Goal: Share content

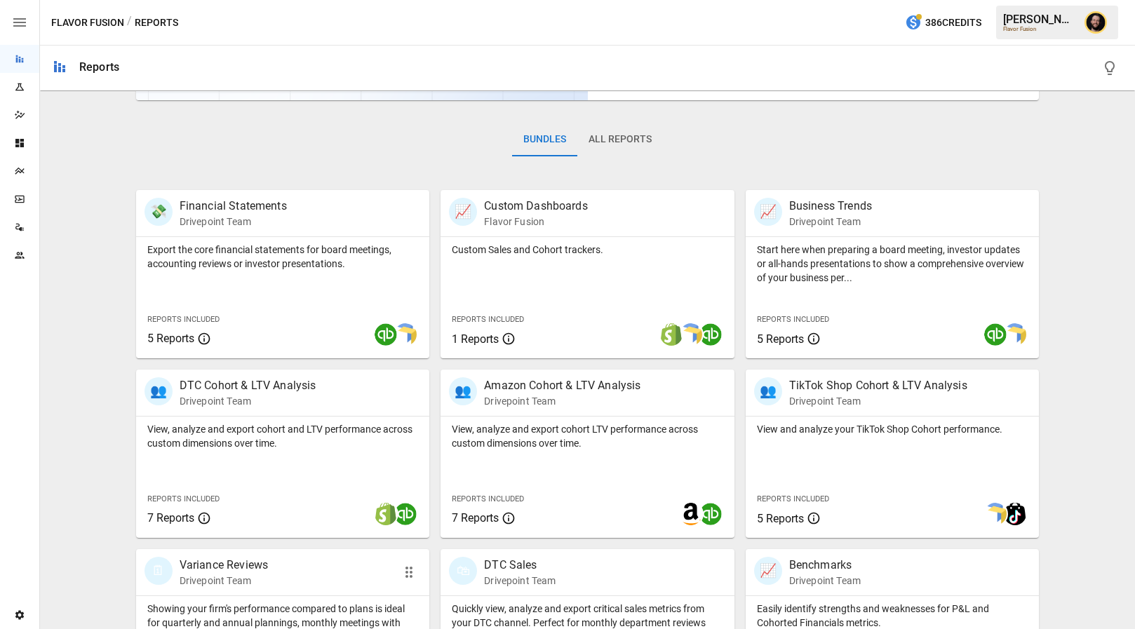
scroll to position [385, 0]
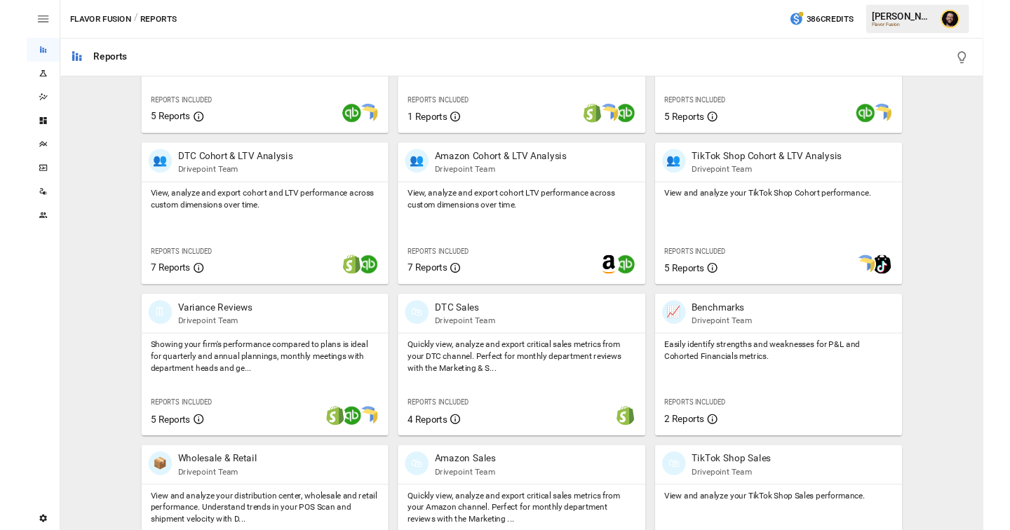
scroll to position [385, 0]
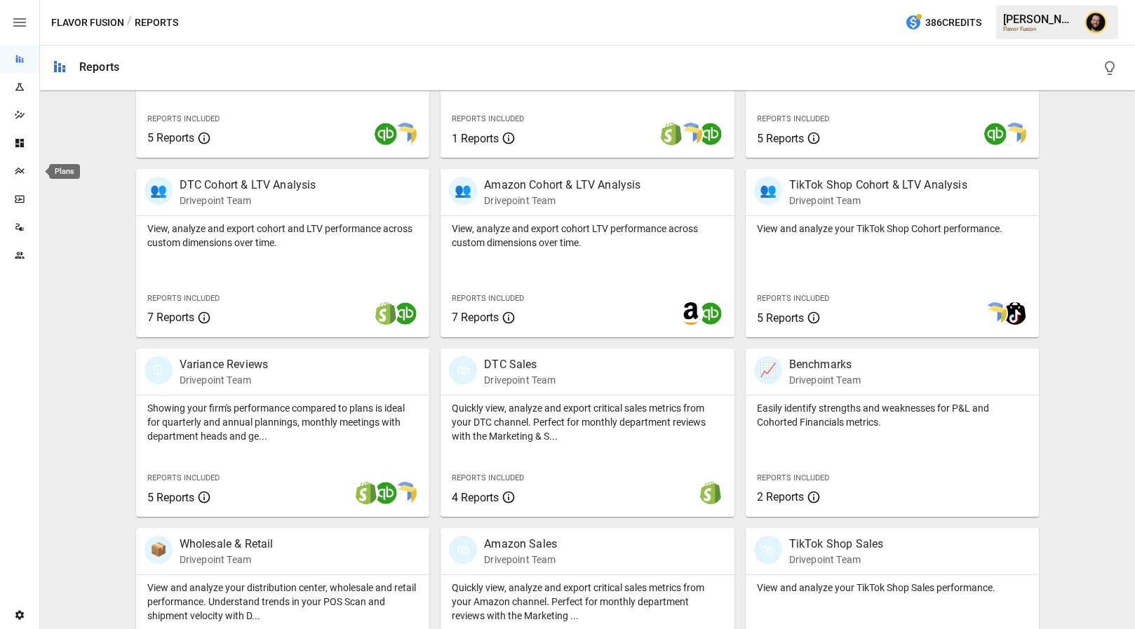
click at [21, 173] on icon "Plans" at bounding box center [19, 171] width 11 height 11
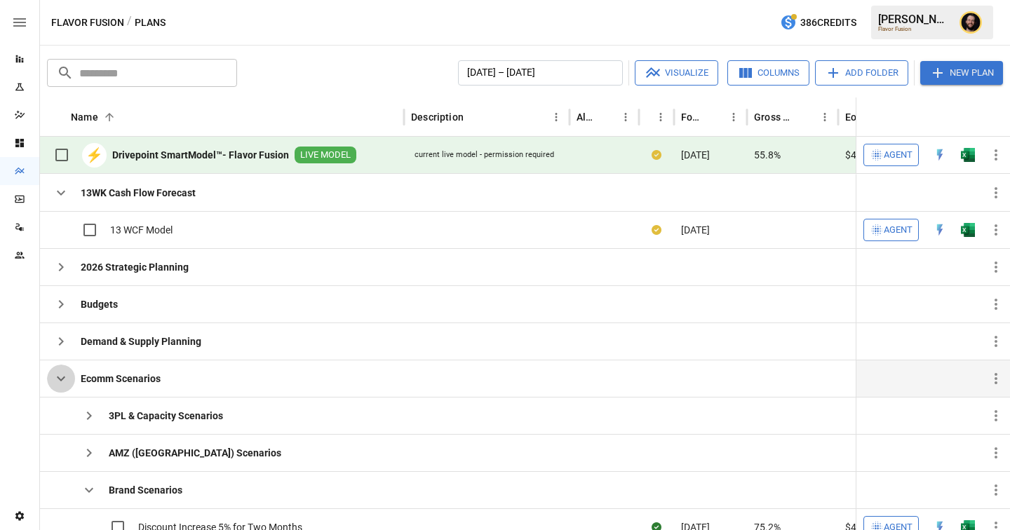
click at [56, 378] on icon "button" at bounding box center [61, 378] width 17 height 17
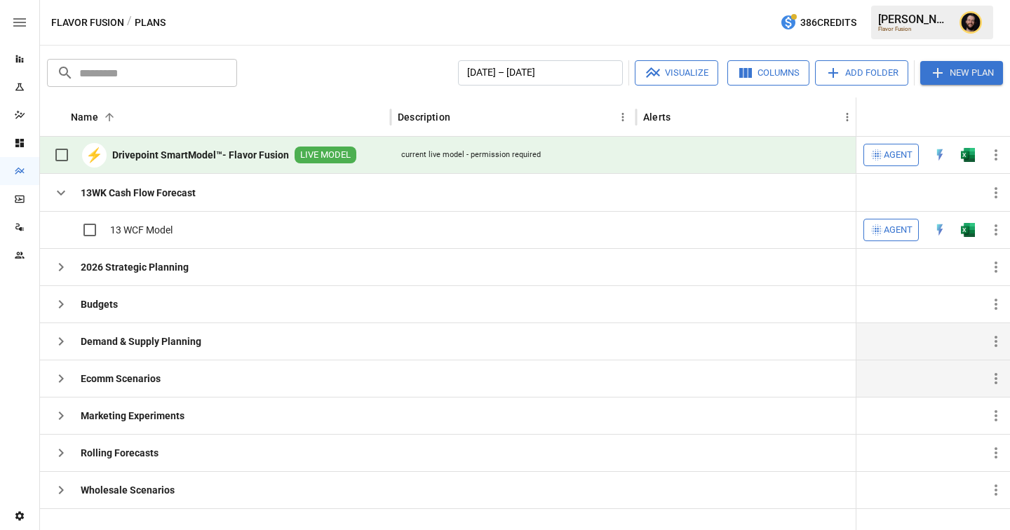
click at [62, 337] on icon "button" at bounding box center [61, 341] width 17 height 17
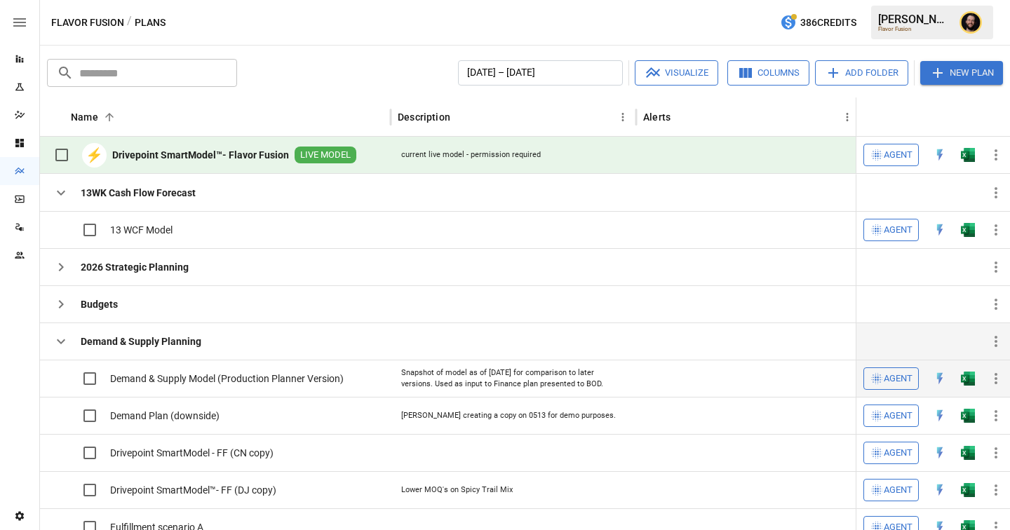
scroll to position [15, 0]
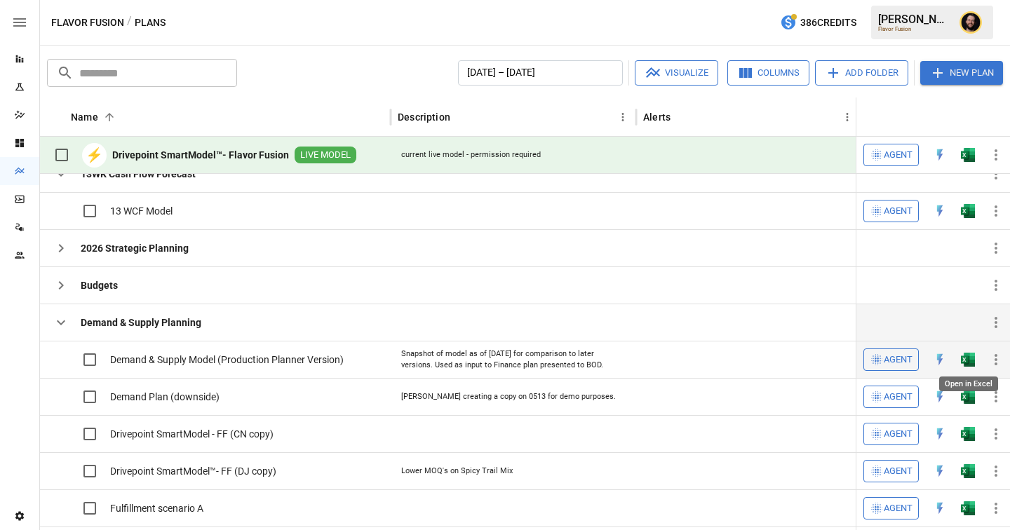
click at [966, 365] on img "Open in Excel" at bounding box center [968, 360] width 14 height 14
